Goal: Manage account settings

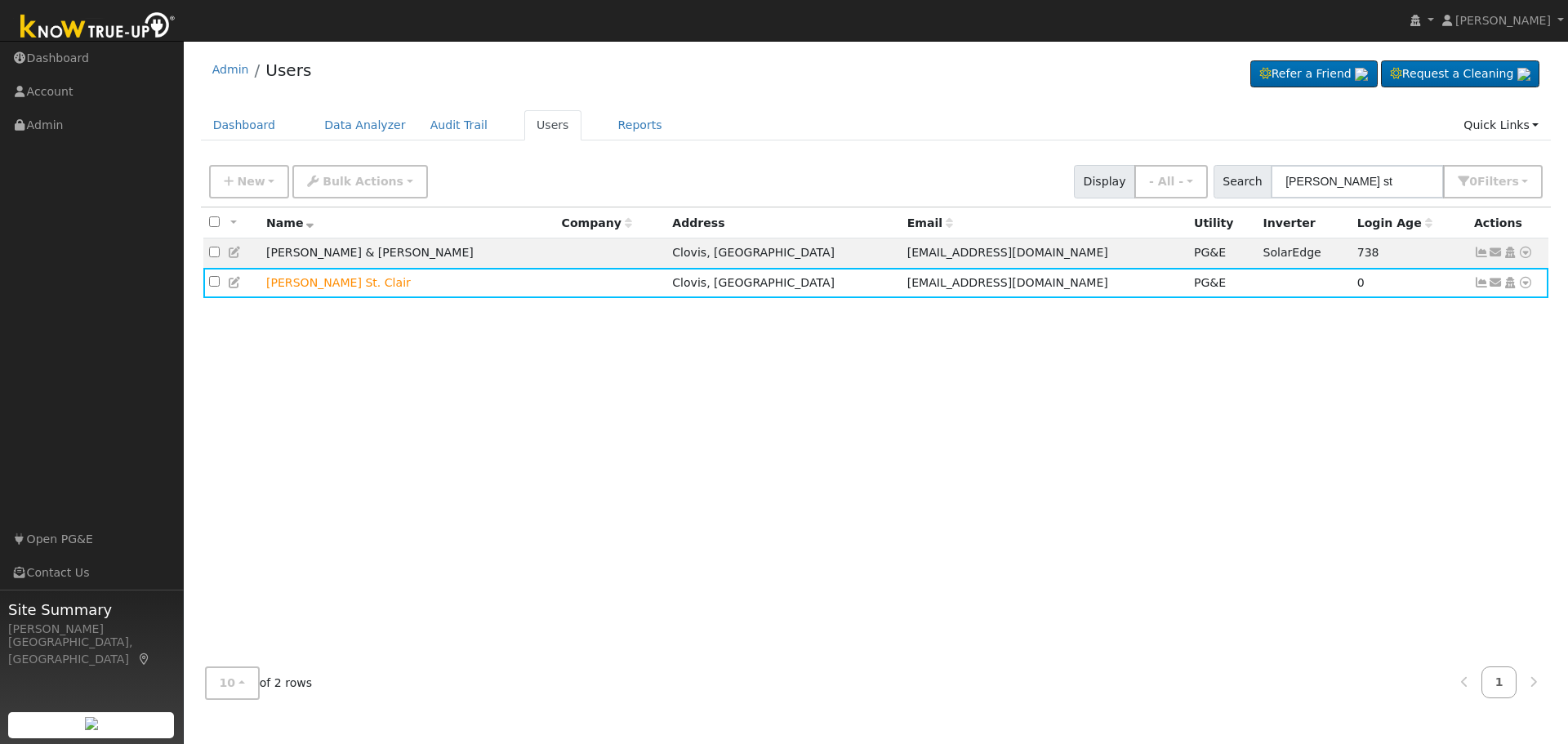
click at [1333, 191] on input "[PERSON_NAME] st" at bounding box center [1357, 182] width 173 height 34
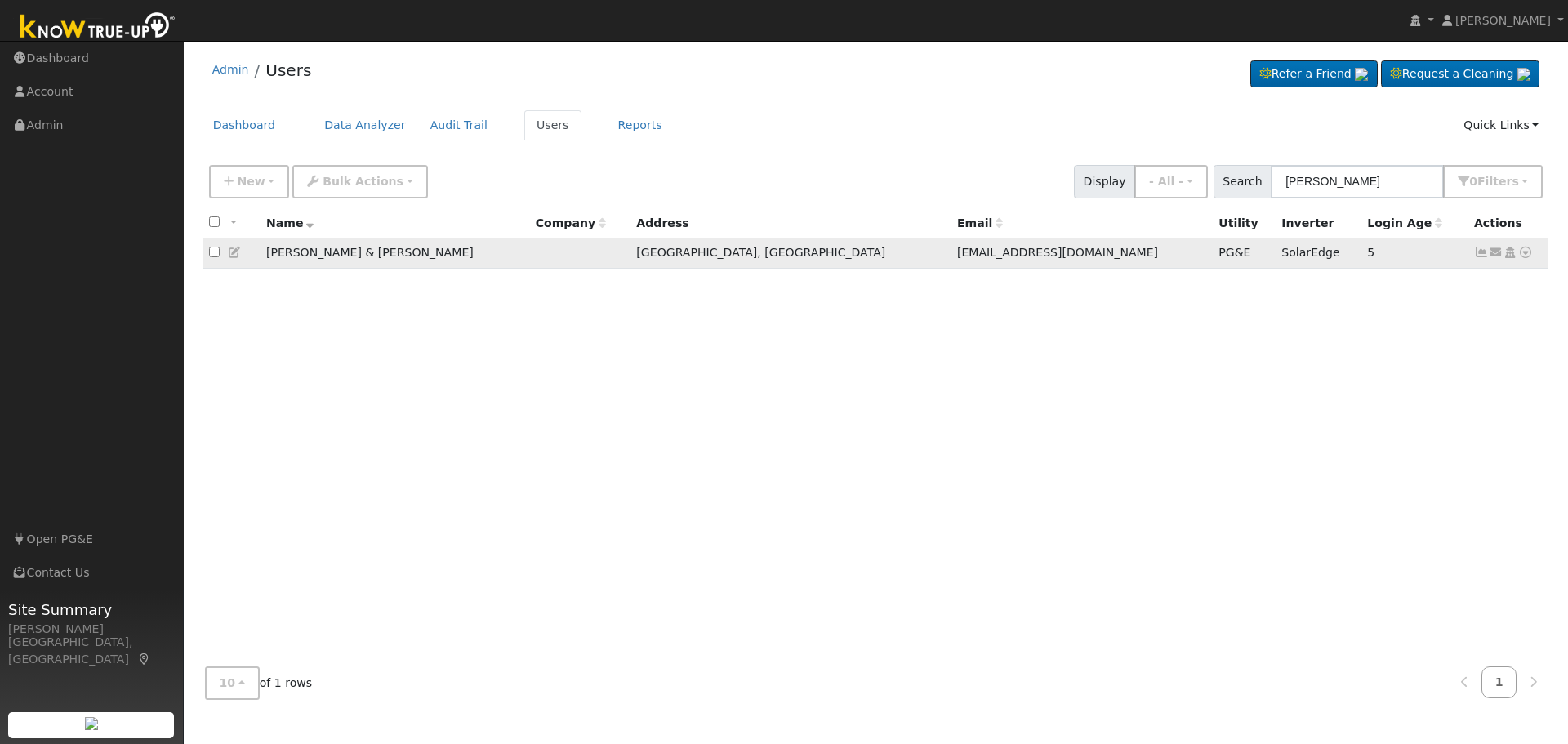
type input "[PERSON_NAME]"
click at [1483, 258] on icon at bounding box center [1481, 253] width 15 height 11
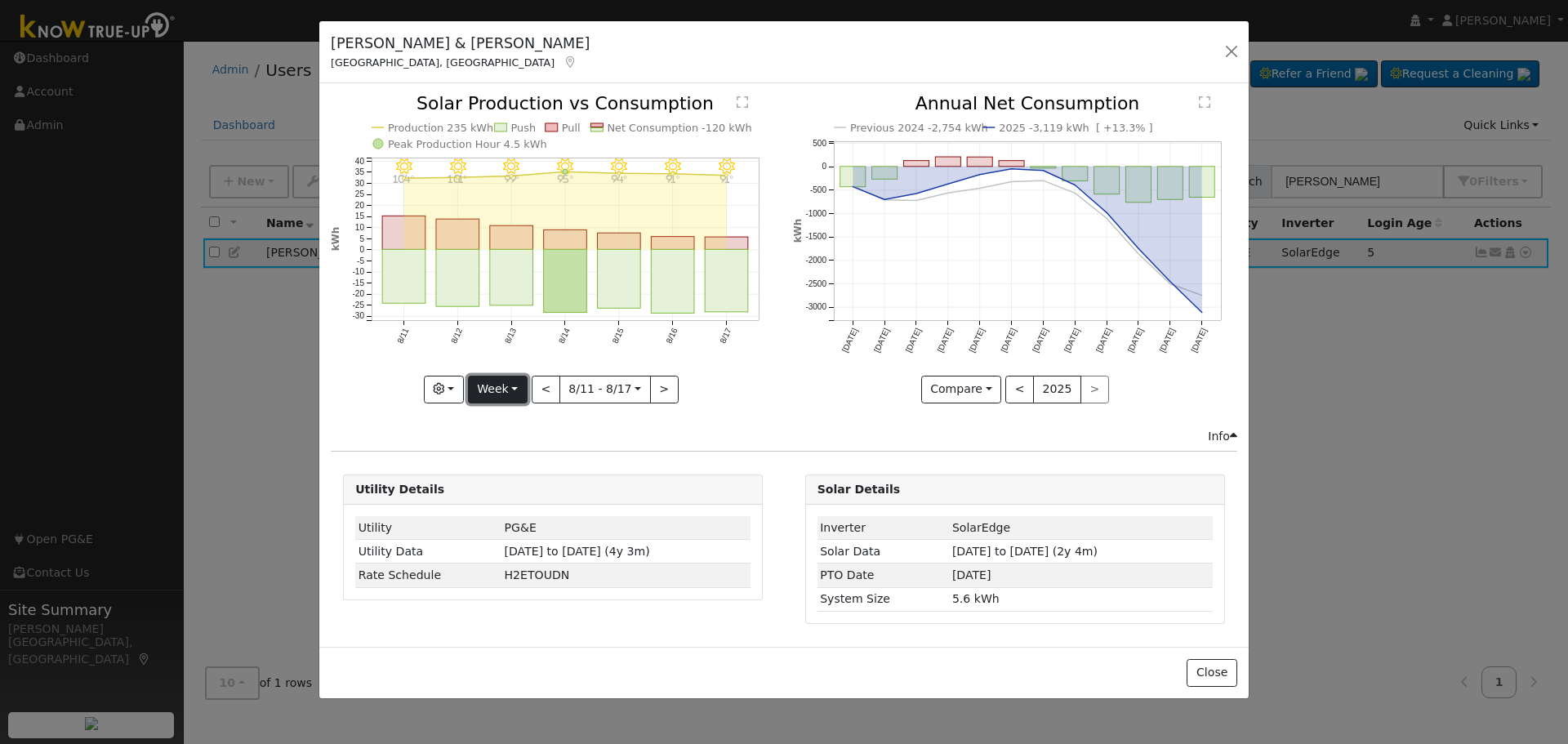
click at [516, 391] on button "Week" at bounding box center [497, 390] width 60 height 28
click at [511, 495] on link "Year" at bounding box center [525, 491] width 114 height 23
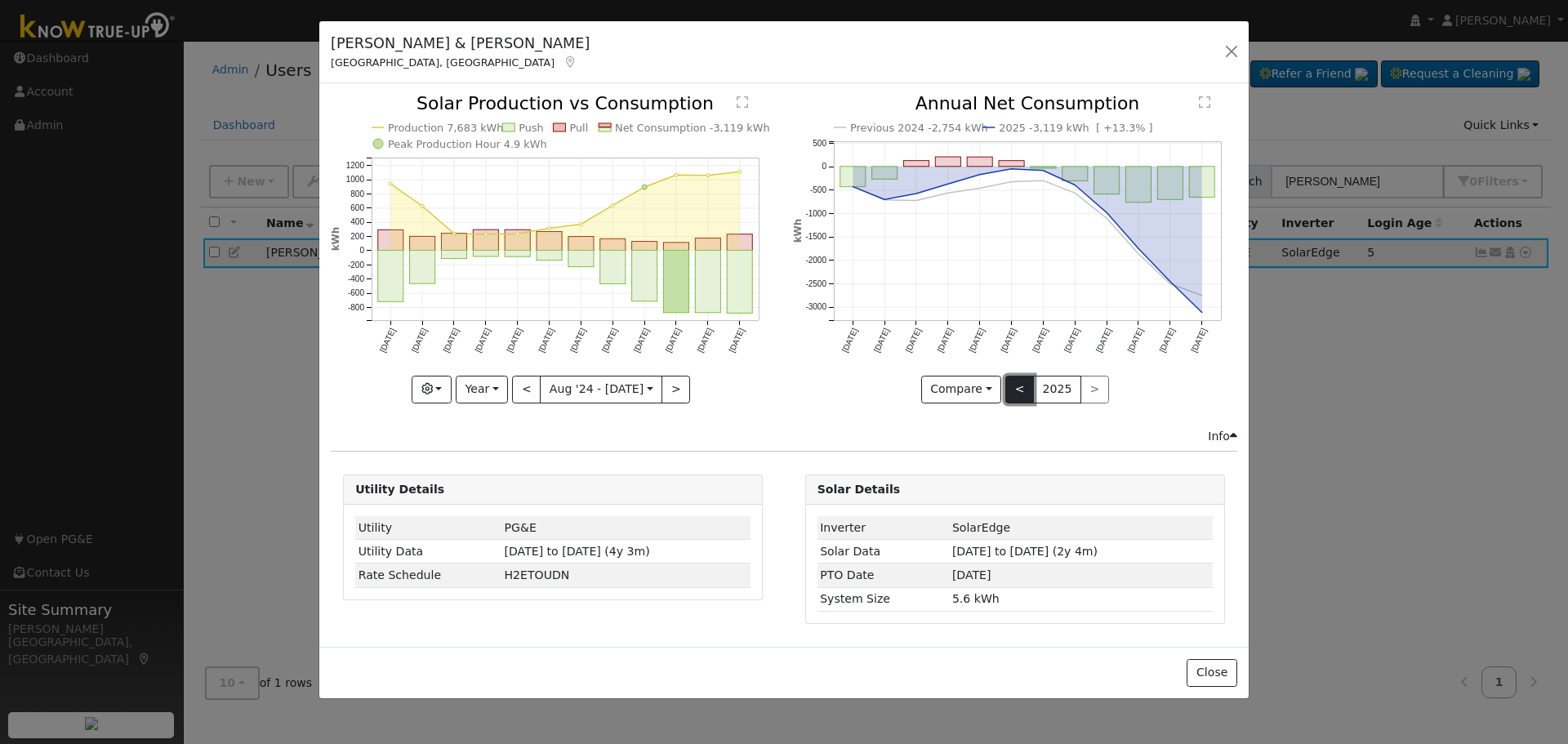
click at [1019, 390] on button "<" at bounding box center [1019, 390] width 29 height 28
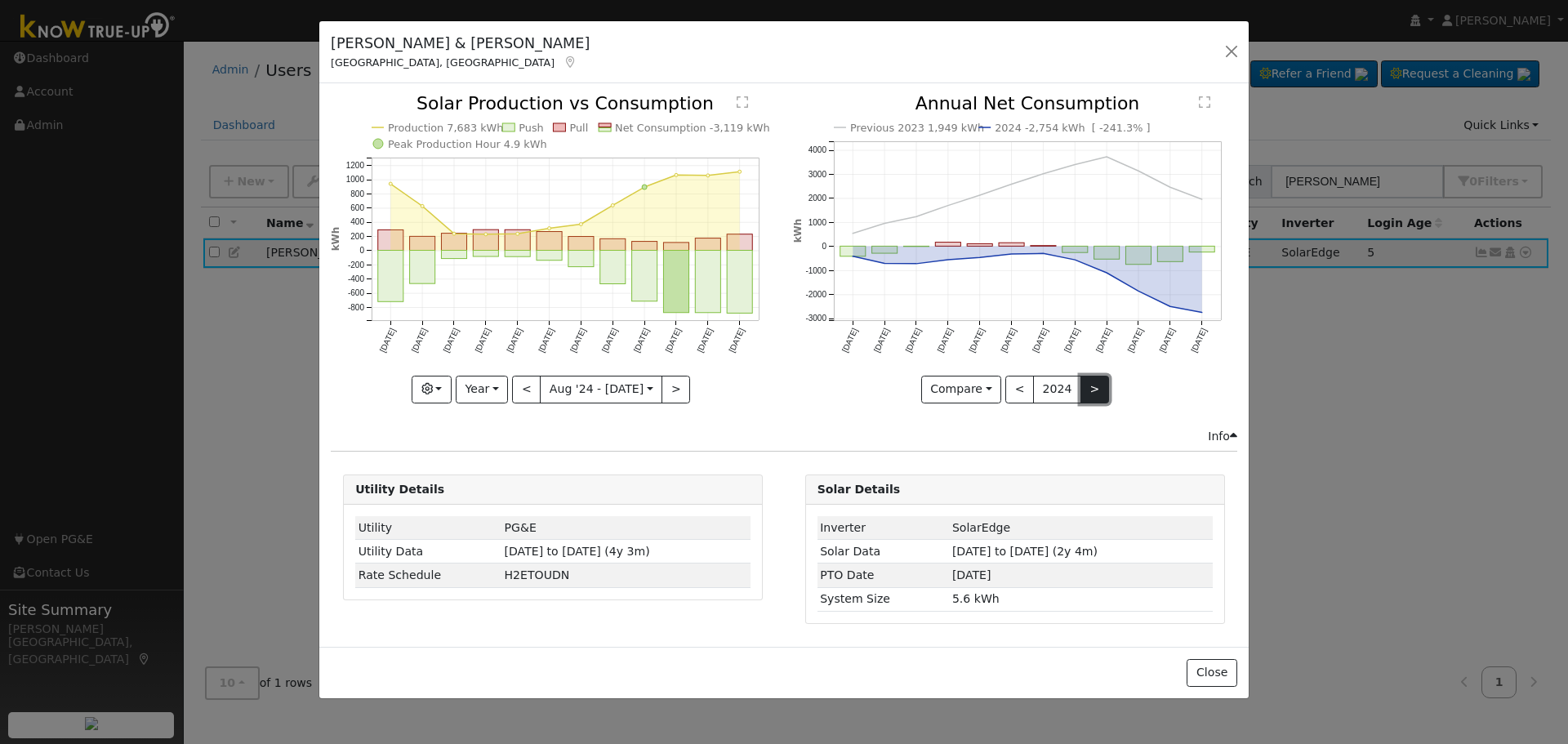
click at [1095, 392] on button ">" at bounding box center [1095, 390] width 29 height 28
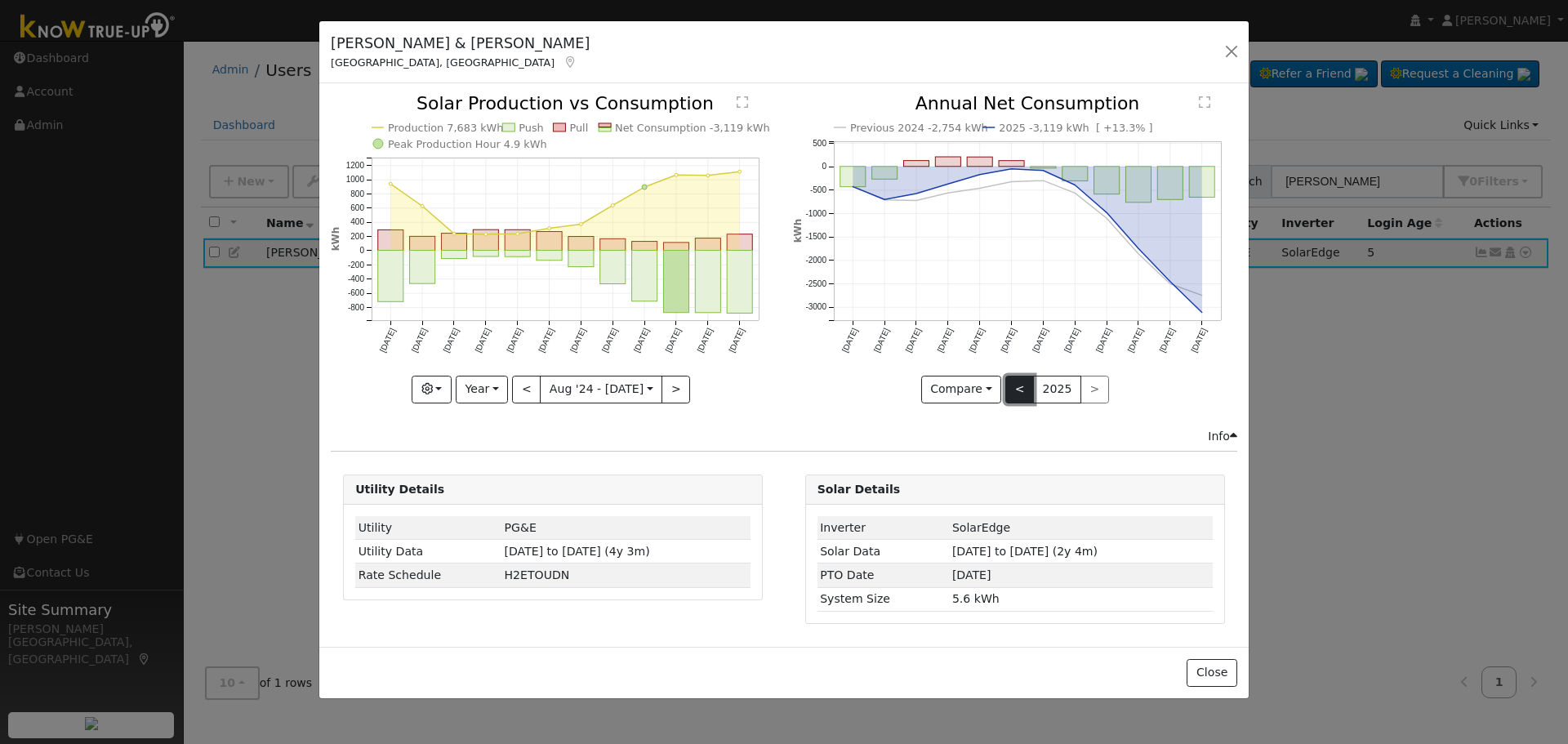
click at [1022, 391] on button "<" at bounding box center [1019, 390] width 29 height 28
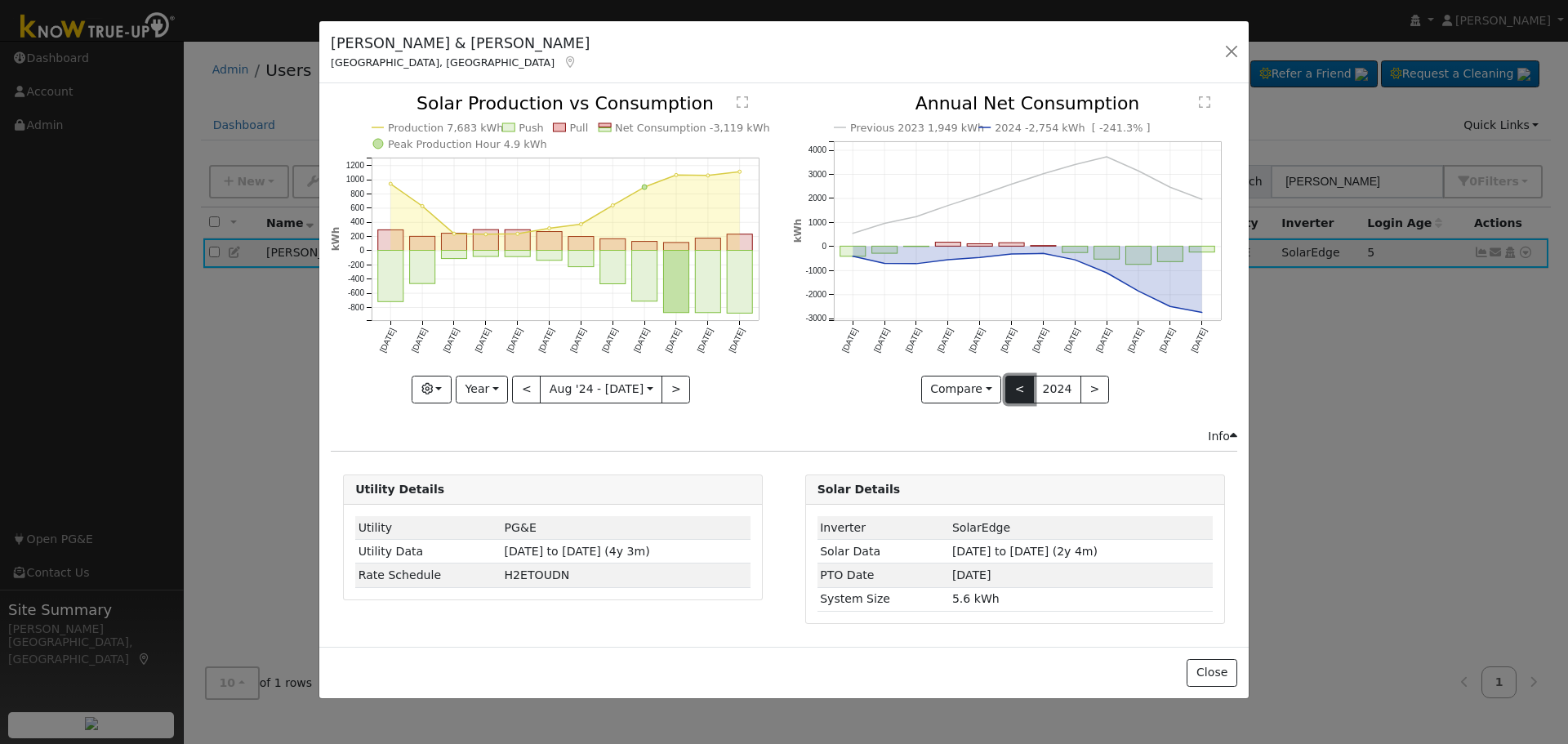
click at [1022, 391] on button "<" at bounding box center [1019, 390] width 29 height 28
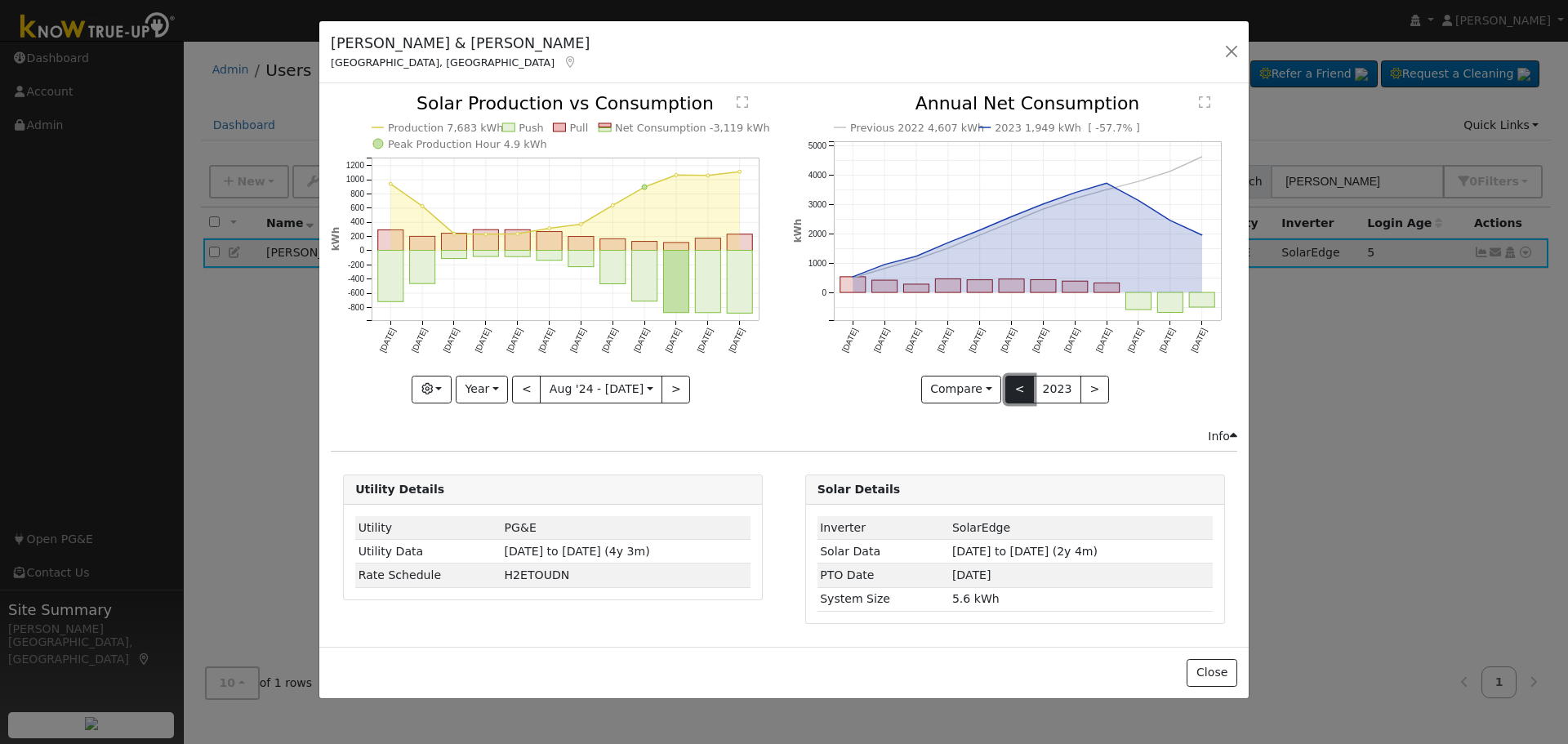
click at [1022, 391] on button "<" at bounding box center [1019, 390] width 29 height 28
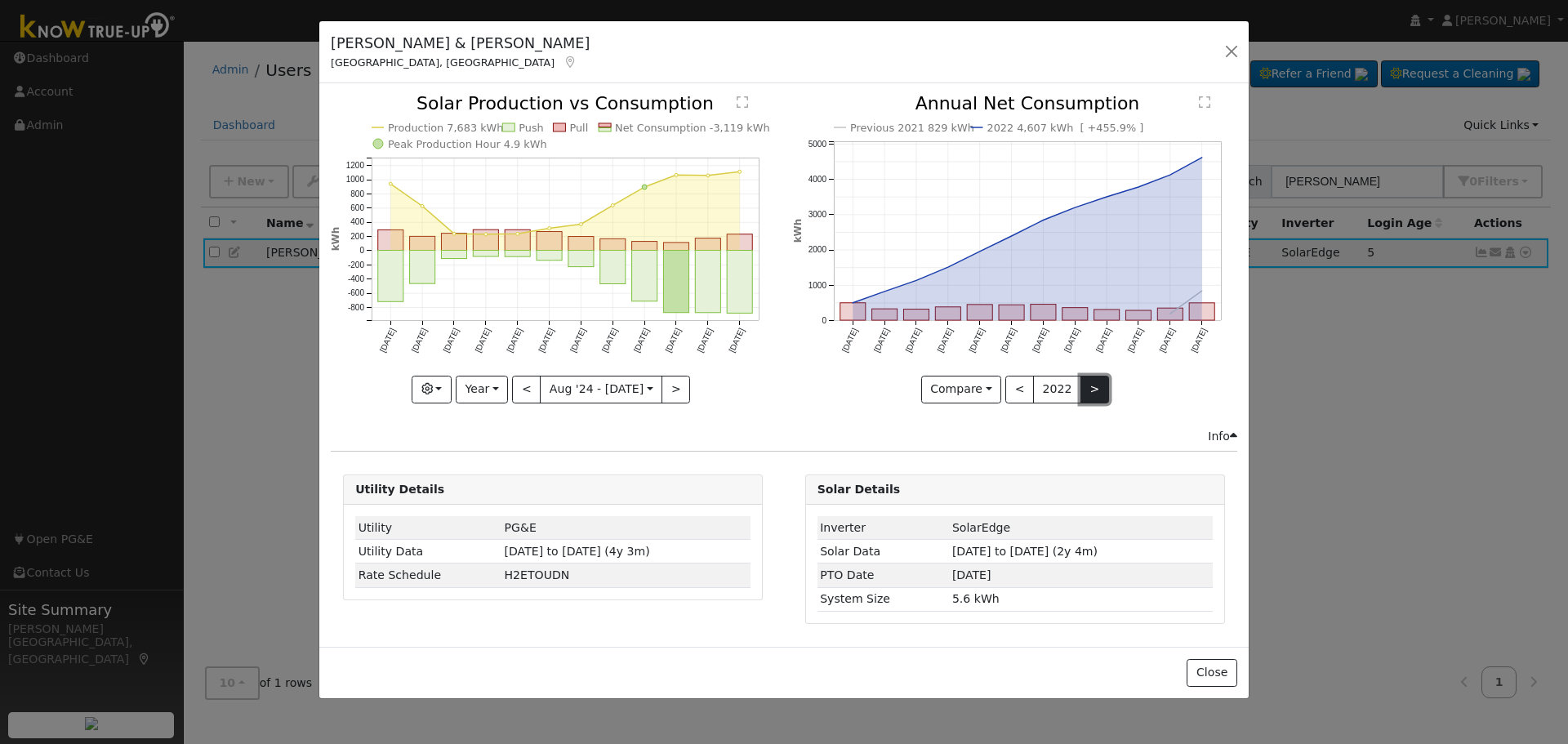
click at [1086, 395] on button ">" at bounding box center [1095, 390] width 29 height 28
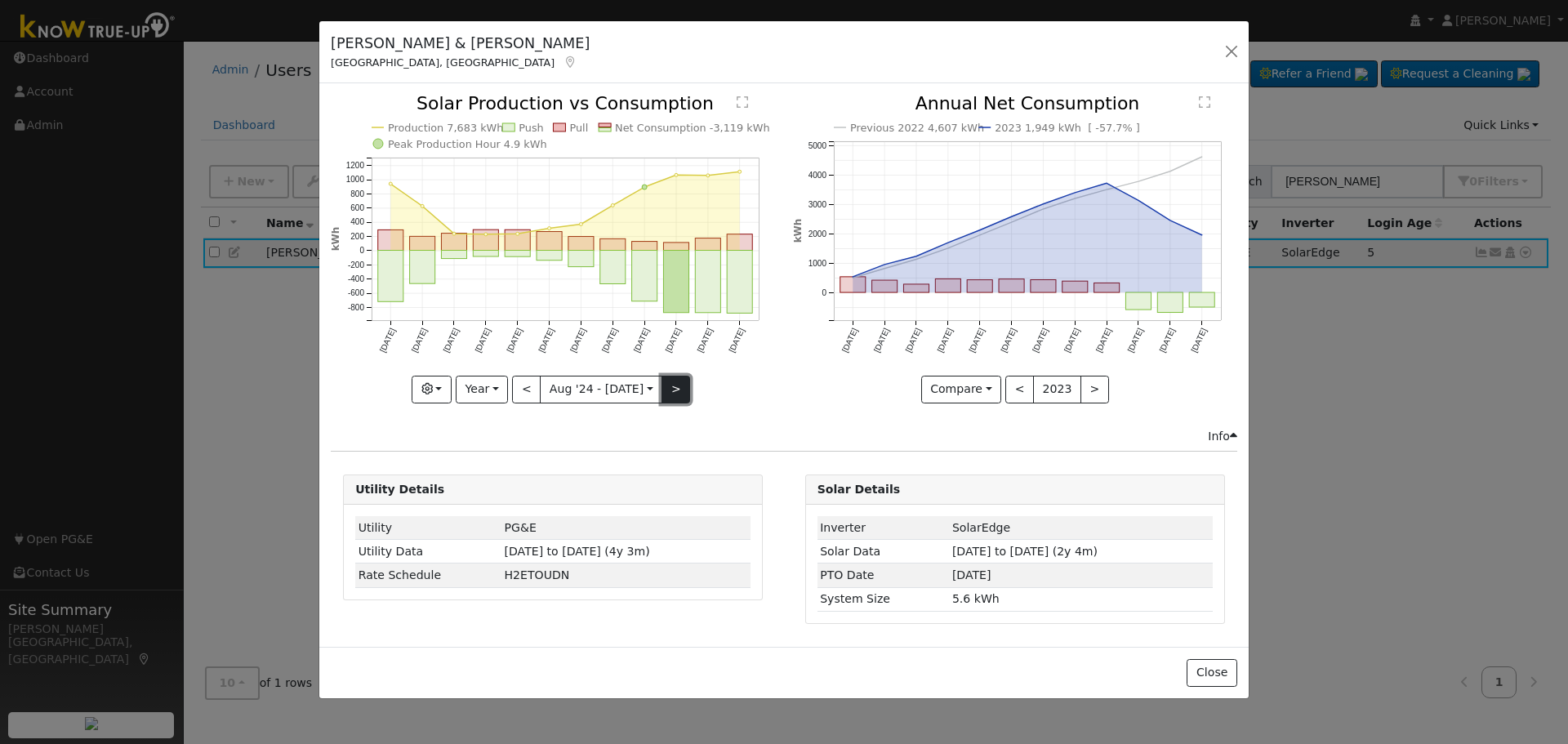
click at [671, 382] on button ">" at bounding box center [675, 390] width 29 height 28
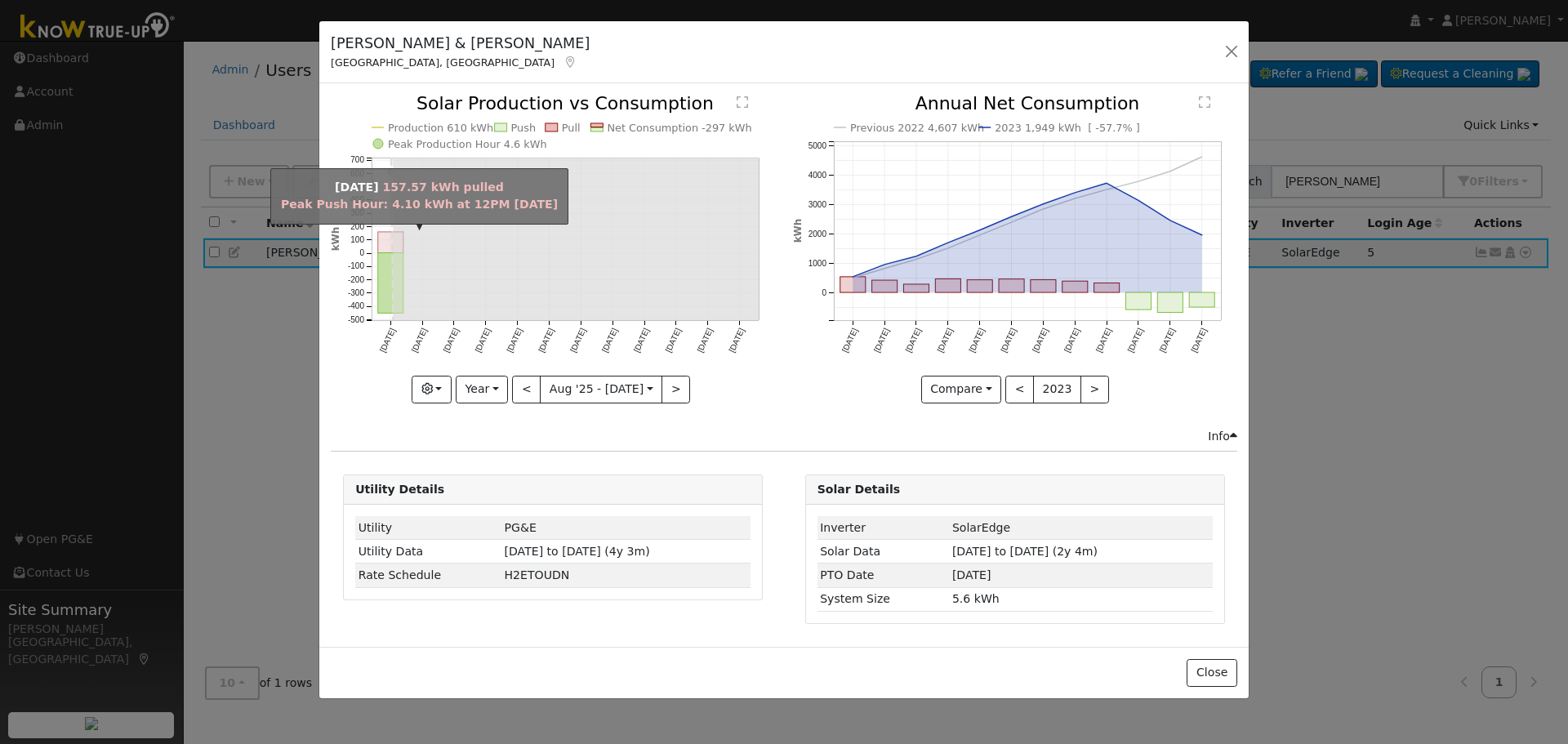
click at [386, 249] on rect "onclick=""" at bounding box center [391, 243] width 25 height 21
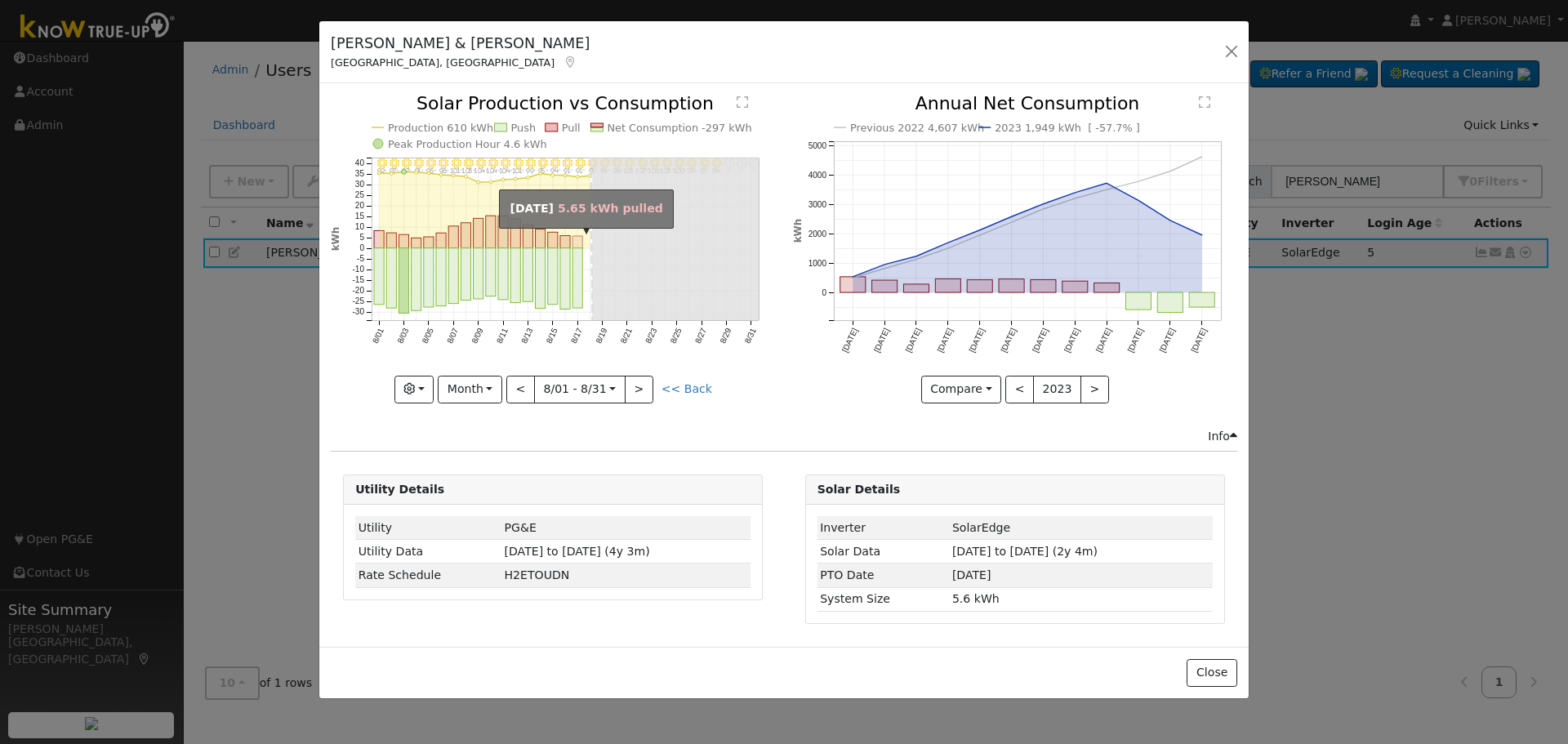
click at [577, 242] on rect "onclick=""" at bounding box center [577, 242] width 10 height 12
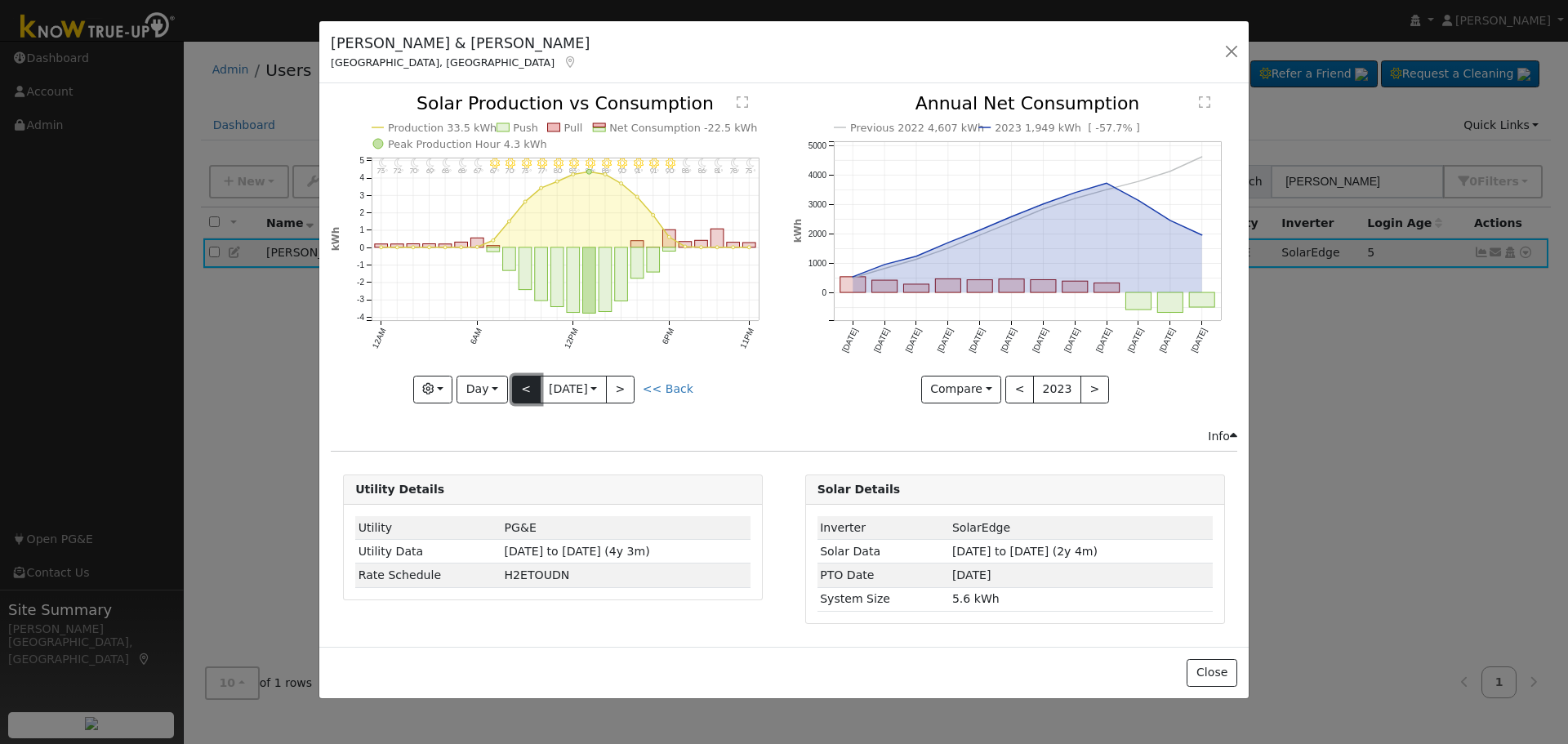
click at [526, 385] on button "<" at bounding box center [526, 390] width 29 height 28
click at [531, 387] on button "<" at bounding box center [526, 390] width 29 height 28
click at [530, 393] on button "<" at bounding box center [526, 390] width 29 height 28
type input "[DATE]"
click at [1234, 53] on button "button" at bounding box center [1231, 52] width 23 height 23
